Goal: Find specific page/section

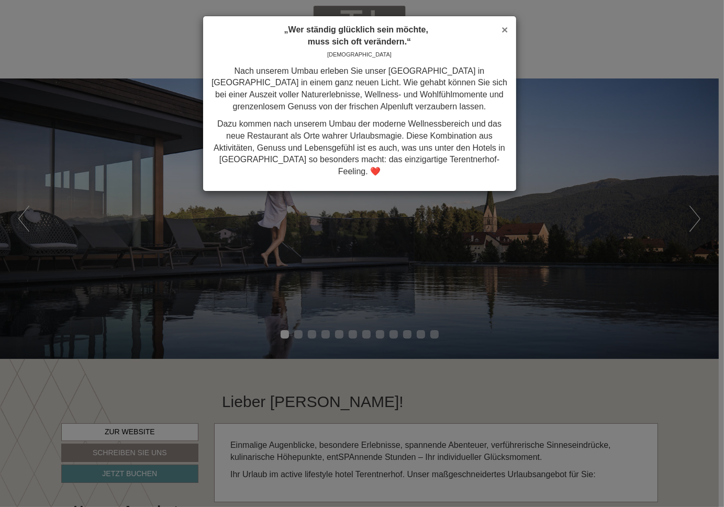
drag, startPoint x: 506, startPoint y: 29, endPoint x: 461, endPoint y: 145, distance: 124.7
click at [505, 29] on span "×" at bounding box center [505, 30] width 6 height 12
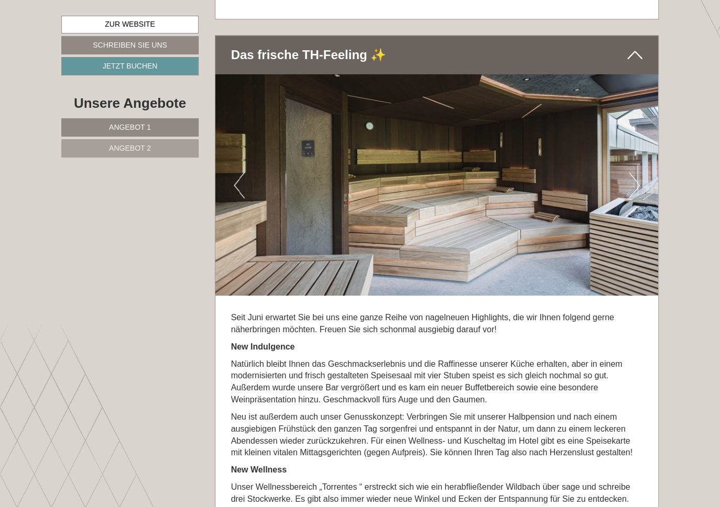
scroll to position [2346, 0]
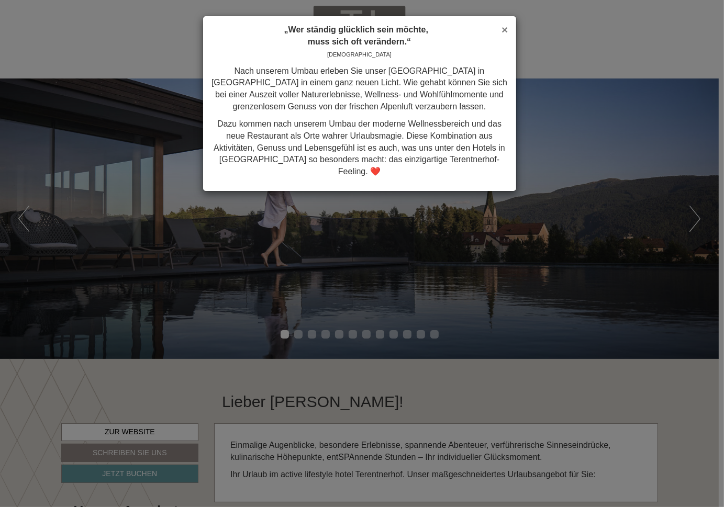
click at [504, 29] on span "×" at bounding box center [505, 30] width 6 height 12
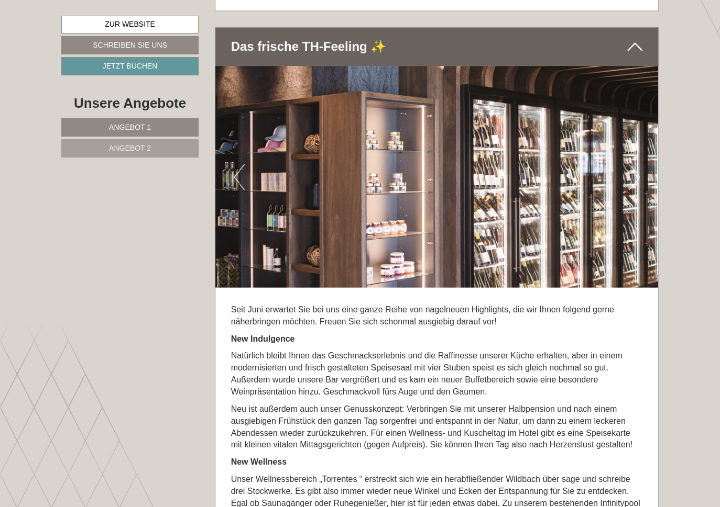
scroll to position [2849, 0]
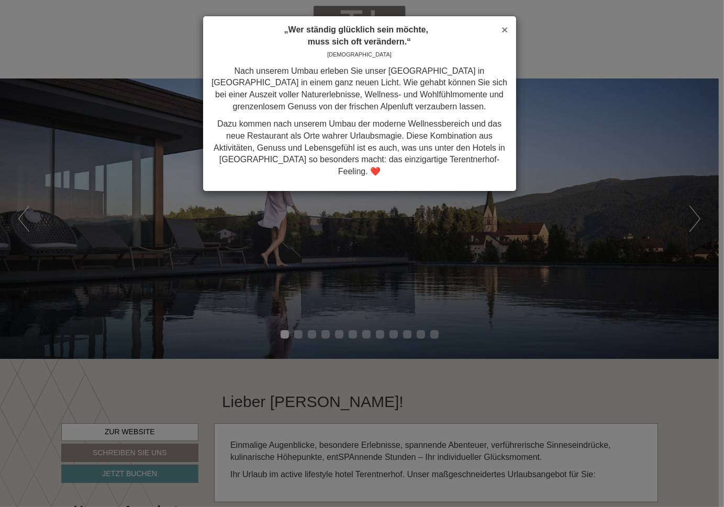
click at [505, 29] on span "×" at bounding box center [505, 30] width 6 height 12
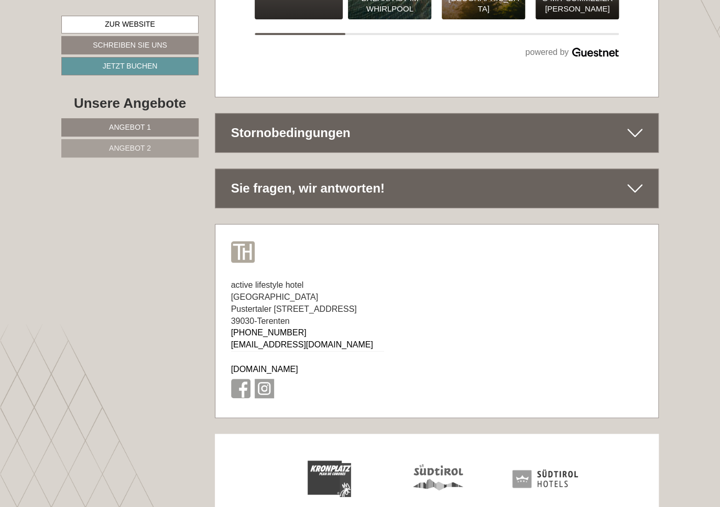
scroll to position [5562, 0]
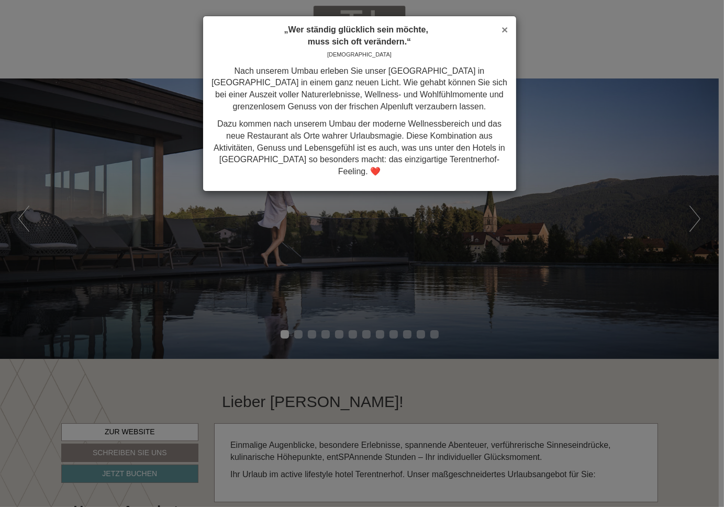
click at [505, 27] on span "×" at bounding box center [505, 30] width 6 height 12
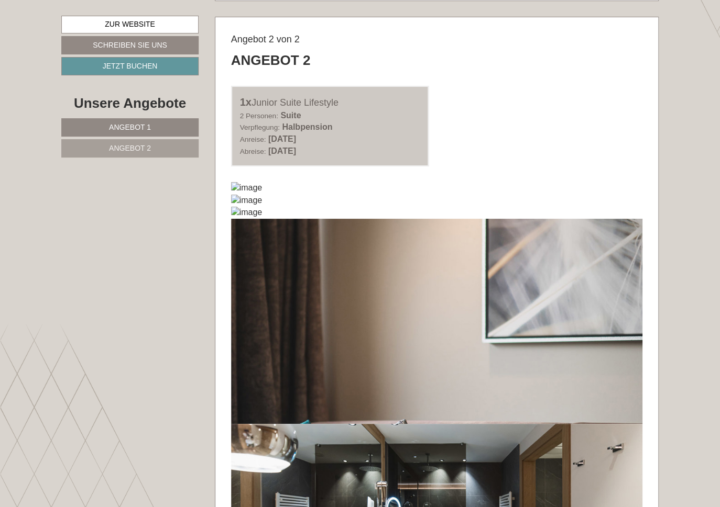
scroll to position [1760, 0]
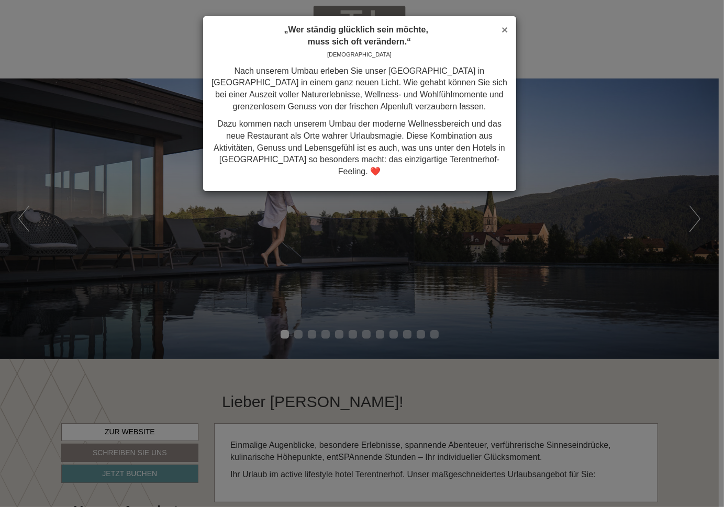
click at [505, 27] on span "×" at bounding box center [505, 30] width 6 height 12
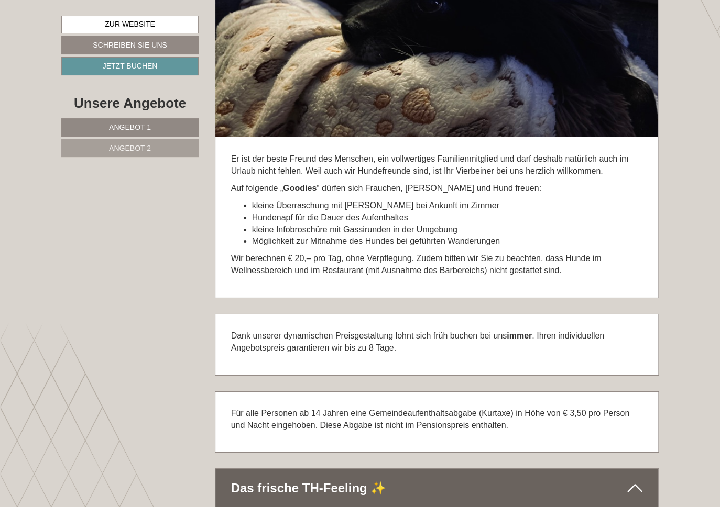
scroll to position [3184, 0]
